Goal: Find specific page/section: Find specific page/section

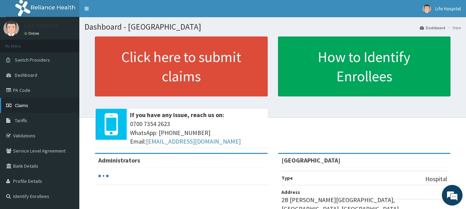
click at [19, 107] on span "Claims" at bounding box center [21, 105] width 13 height 6
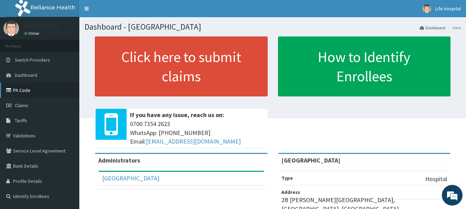
click at [20, 89] on link "PA Code" at bounding box center [39, 90] width 79 height 15
